Goal: Complete application form: Complete application form

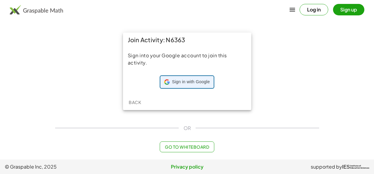
click at [173, 80] on span "Sign in with Google" at bounding box center [191, 82] width 38 height 6
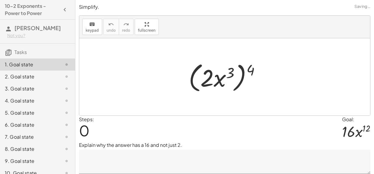
scroll to position [16, 0]
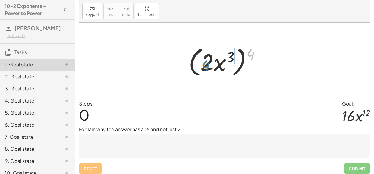
drag, startPoint x: 248, startPoint y: 54, endPoint x: 203, endPoint y: 65, distance: 46.6
click at [203, 65] on div at bounding box center [227, 61] width 82 height 35
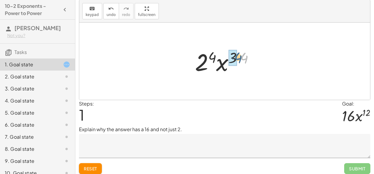
drag, startPoint x: 242, startPoint y: 59, endPoint x: 234, endPoint y: 59, distance: 7.5
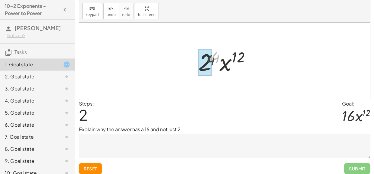
drag, startPoint x: 215, startPoint y: 57, endPoint x: 209, endPoint y: 60, distance: 6.2
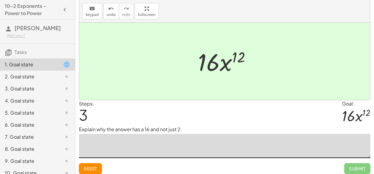
click at [157, 145] on textarea at bounding box center [225, 146] width 292 height 24
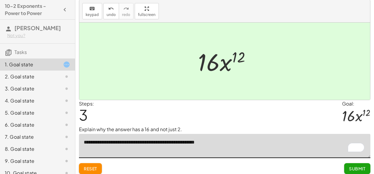
type textarea "**********"
click at [359, 167] on span "Submit" at bounding box center [357, 168] width 17 height 5
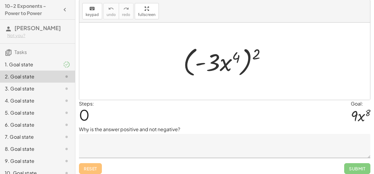
click at [191, 142] on textarea at bounding box center [225, 146] width 292 height 24
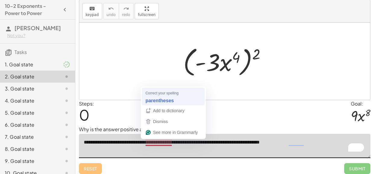
type textarea "**********"
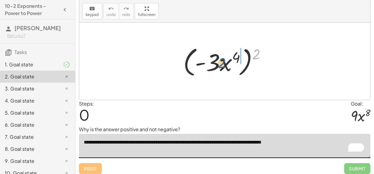
drag, startPoint x: 254, startPoint y: 51, endPoint x: 216, endPoint y: 58, distance: 38.7
click at [216, 58] on div at bounding box center [227, 61] width 94 height 35
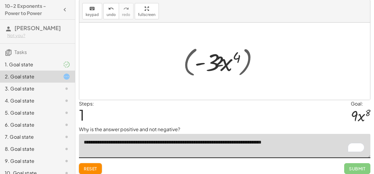
click at [216, 58] on div at bounding box center [227, 61] width 105 height 33
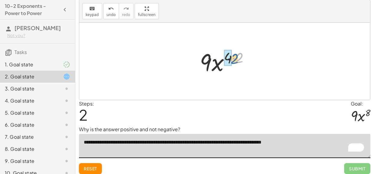
drag, startPoint x: 238, startPoint y: 56, endPoint x: 229, endPoint y: 57, distance: 8.5
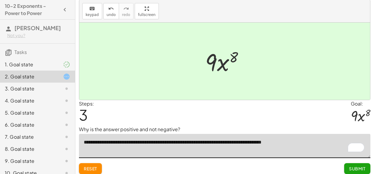
click at [355, 169] on span "Submit" at bounding box center [357, 168] width 17 height 5
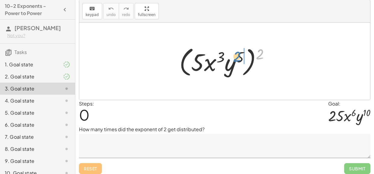
drag, startPoint x: 263, startPoint y: 54, endPoint x: 240, endPoint y: 57, distance: 23.1
click at [240, 57] on div at bounding box center [226, 61] width 101 height 35
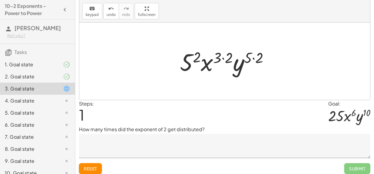
click at [207, 136] on textarea at bounding box center [225, 146] width 292 height 24
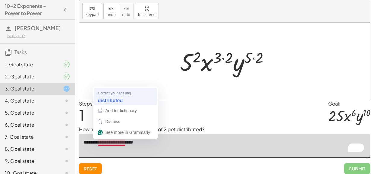
type textarea "**********"
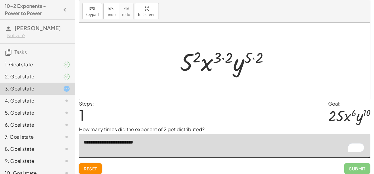
drag, startPoint x: 199, startPoint y: 54, endPoint x: 194, endPoint y: 55, distance: 5.8
click at [194, 55] on div at bounding box center [227, 61] width 100 height 31
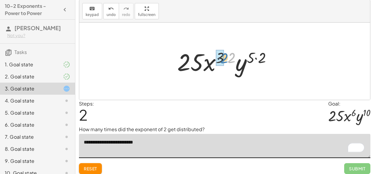
drag, startPoint x: 229, startPoint y: 57, endPoint x: 221, endPoint y: 57, distance: 7.8
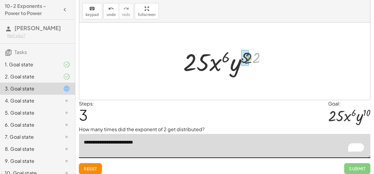
drag, startPoint x: 258, startPoint y: 60, endPoint x: 249, endPoint y: 61, distance: 8.8
click at [249, 61] on div at bounding box center [227, 61] width 94 height 31
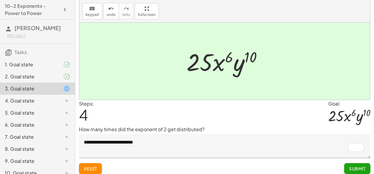
click at [347, 168] on button "Submit" at bounding box center [357, 168] width 26 height 11
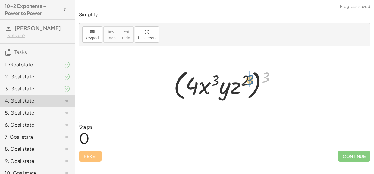
drag, startPoint x: 268, startPoint y: 78, endPoint x: 248, endPoint y: 82, distance: 20.5
click at [248, 82] on div at bounding box center [227, 84] width 113 height 35
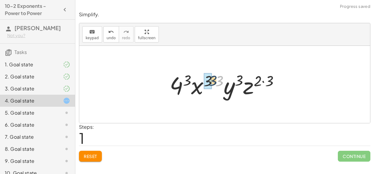
drag, startPoint x: 223, startPoint y: 80, endPoint x: 214, endPoint y: 80, distance: 9.1
click at [214, 80] on div at bounding box center [227, 84] width 120 height 31
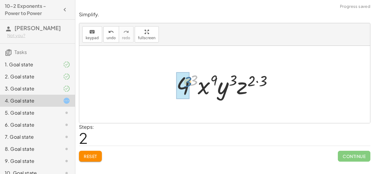
drag, startPoint x: 197, startPoint y: 80, endPoint x: 190, endPoint y: 83, distance: 7.3
click at [190, 83] on div at bounding box center [226, 84] width 107 height 31
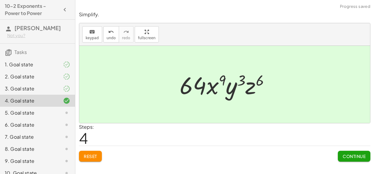
click at [343, 155] on span "Continue" at bounding box center [354, 156] width 23 height 5
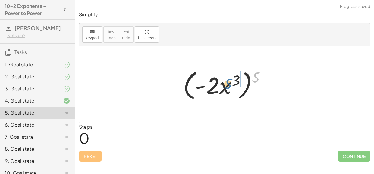
drag, startPoint x: 257, startPoint y: 76, endPoint x: 227, endPoint y: 83, distance: 30.8
click at [227, 83] on div at bounding box center [226, 84] width 93 height 35
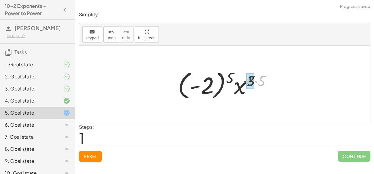
drag, startPoint x: 264, startPoint y: 80, endPoint x: 252, endPoint y: 80, distance: 11.8
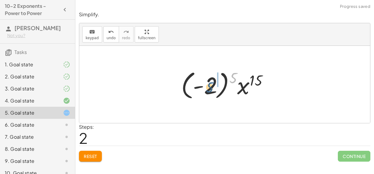
drag, startPoint x: 236, startPoint y: 77, endPoint x: 207, endPoint y: 88, distance: 31.5
click at [207, 88] on div at bounding box center [227, 84] width 98 height 33
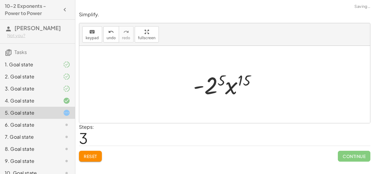
click at [98, 149] on div "Reset Continue" at bounding box center [225, 154] width 292 height 16
click at [94, 154] on span "Reset" at bounding box center [90, 156] width 13 height 5
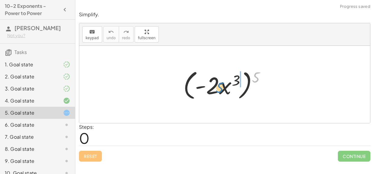
drag, startPoint x: 258, startPoint y: 75, endPoint x: 221, endPoint y: 85, distance: 38.3
click at [221, 85] on div at bounding box center [226, 84] width 93 height 35
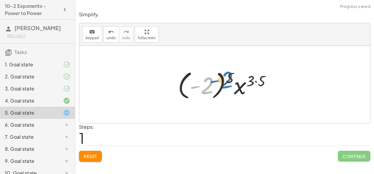
drag, startPoint x: 210, startPoint y: 86, endPoint x: 231, endPoint y: 79, distance: 22.2
click at [231, 79] on div at bounding box center [227, 84] width 104 height 33
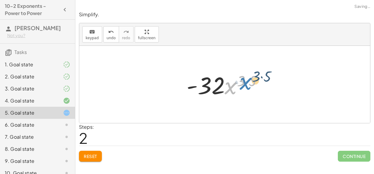
drag, startPoint x: 233, startPoint y: 89, endPoint x: 248, endPoint y: 83, distance: 16.4
click at [248, 83] on div at bounding box center [227, 84] width 87 height 31
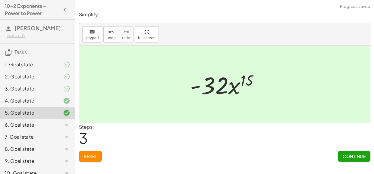
click at [347, 158] on span "Continue" at bounding box center [354, 156] width 23 height 5
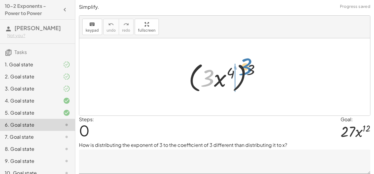
drag, startPoint x: 206, startPoint y: 78, endPoint x: 247, endPoint y: 68, distance: 42.2
click at [247, 68] on div at bounding box center [227, 77] width 83 height 35
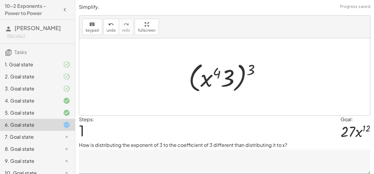
scroll to position [19, 0]
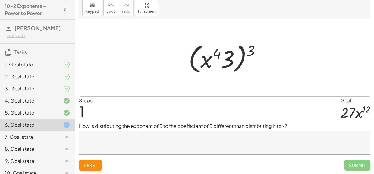
click at [97, 161] on button "Reset" at bounding box center [90, 165] width 23 height 11
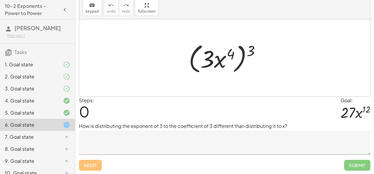
click at [121, 144] on textarea at bounding box center [225, 143] width 292 height 24
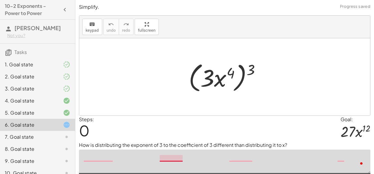
click at [170, 150] on textarea "To enrich screen reader interactions, please activate Accessibility in Grammarl…" at bounding box center [225, 162] width 292 height 24
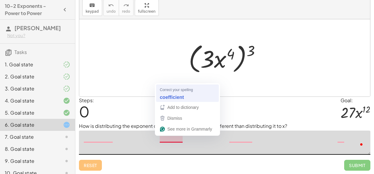
scroll to position [19, 0]
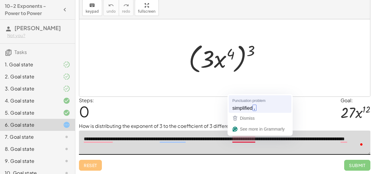
type textarea "**********"
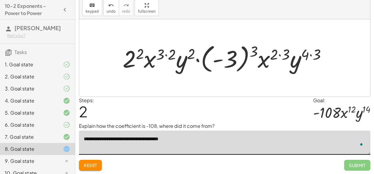
scroll to position [19, 0]
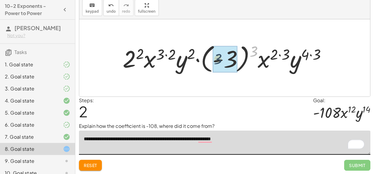
drag, startPoint x: 253, startPoint y: 50, endPoint x: 217, endPoint y: 60, distance: 37.8
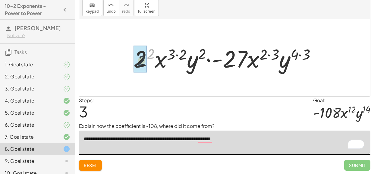
drag, startPoint x: 152, startPoint y: 52, endPoint x: 141, endPoint y: 62, distance: 14.4
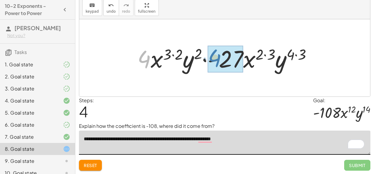
drag, startPoint x: 144, startPoint y: 62, endPoint x: 216, endPoint y: 61, distance: 72.7
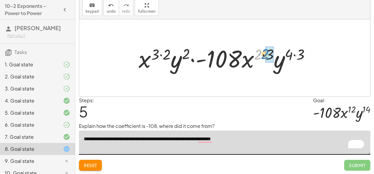
drag, startPoint x: 256, startPoint y: 52, endPoint x: 268, endPoint y: 50, distance: 11.7
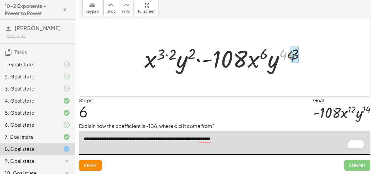
drag, startPoint x: 282, startPoint y: 54, endPoint x: 292, endPoint y: 54, distance: 10.0
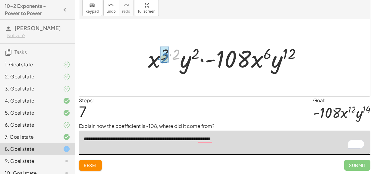
drag, startPoint x: 176, startPoint y: 51, endPoint x: 164, endPoint y: 55, distance: 12.6
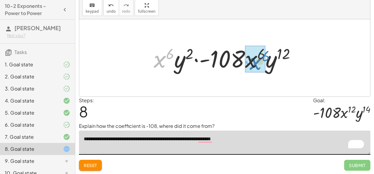
drag, startPoint x: 163, startPoint y: 59, endPoint x: 260, endPoint y: 60, distance: 97.7
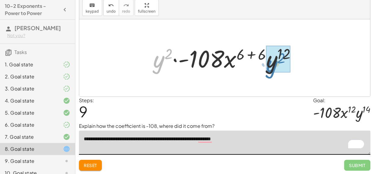
drag, startPoint x: 161, startPoint y: 63, endPoint x: 276, endPoint y: 66, distance: 115.3
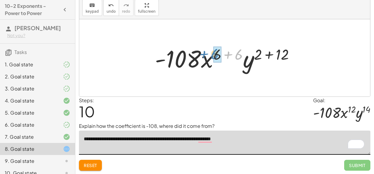
drag, startPoint x: 240, startPoint y: 53, endPoint x: 217, endPoint y: 52, distance: 23.2
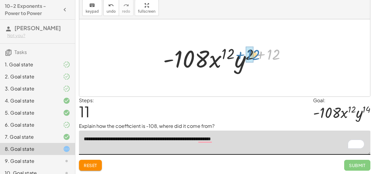
drag, startPoint x: 268, startPoint y: 53, endPoint x: 245, endPoint y: 53, distance: 22.9
click at [245, 53] on div at bounding box center [227, 58] width 134 height 31
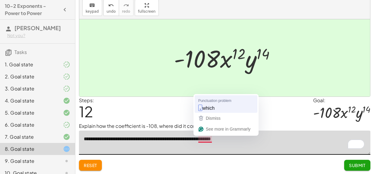
type textarea "**********"
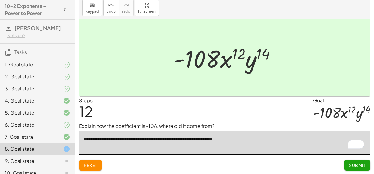
click at [356, 165] on span "Submit" at bounding box center [357, 165] width 17 height 5
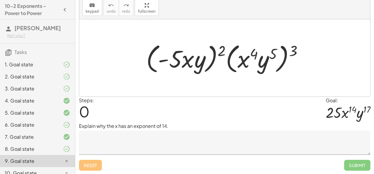
click at [355, 166] on span "Submit" at bounding box center [357, 165] width 26 height 11
click at [147, 134] on textarea at bounding box center [225, 143] width 292 height 24
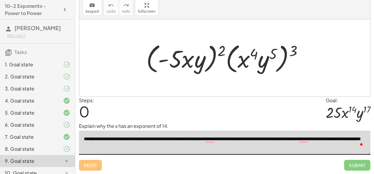
type textarea "**********"
